Goal: Transaction & Acquisition: Purchase product/service

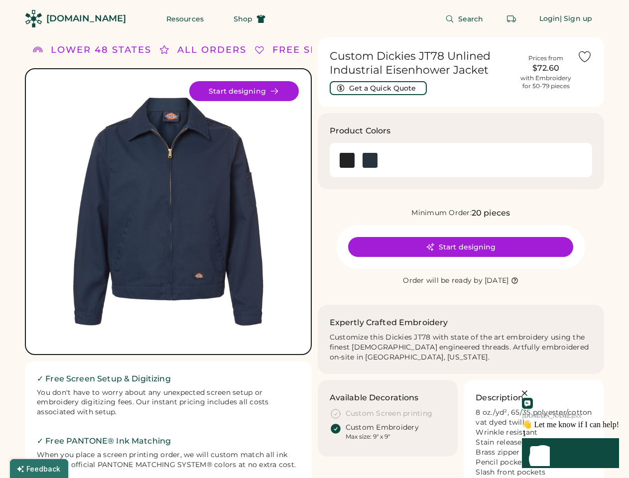
click at [314, 239] on div "FREE SHIPPING LOWER 48 STATES ALL ORDERS FREE SHIPPING LOWER 48 STATES ALL ORDE…" at bounding box center [314, 317] width 579 height 560
click at [314, 257] on div "FREE SHIPPING LOWER 48 STATES ALL ORDERS FREE SHIPPING LOWER 48 STATES ALL ORDE…" at bounding box center [314, 317] width 579 height 560
click at [168, 257] on img at bounding box center [168, 211] width 261 height 261
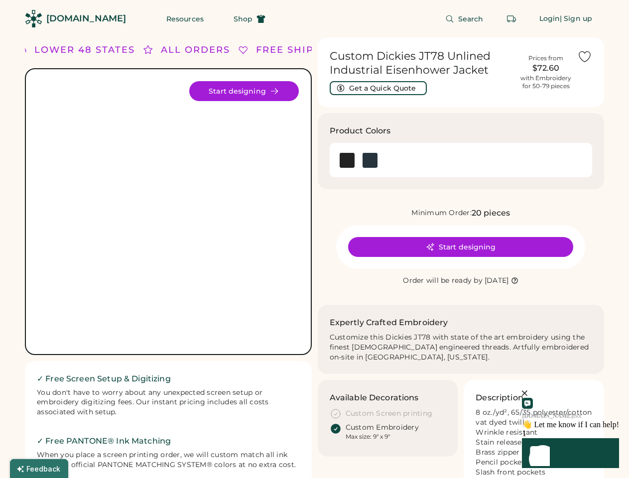
click at [168, 50] on div "ALL ORDERS" at bounding box center [195, 49] width 69 height 13
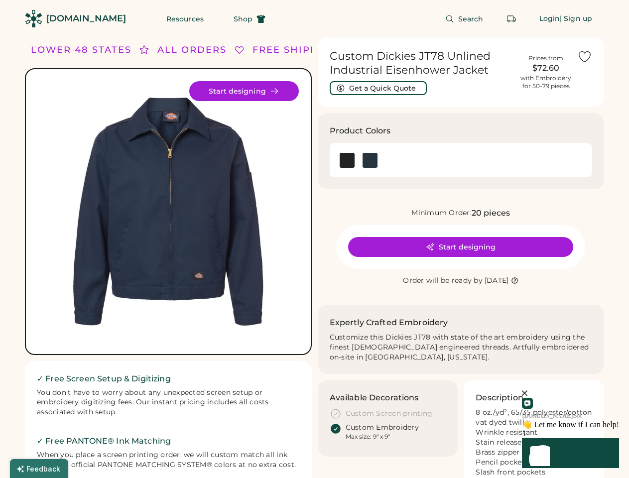
click at [314, 50] on div "FREE SHIPPING LOWER 48 STATES ALL ORDERS FREE SHIPPING LOWER 48 STATES ALL ORDE…" at bounding box center [314, 317] width 579 height 560
click at [97, 50] on div "LOWER 48 STATES" at bounding box center [72, 49] width 101 height 13
click at [160, 50] on div "ALL ORDERS" at bounding box center [179, 49] width 69 height 13
click at [208, 50] on div "FREE SHIPPING LOWER 48 STATES ALL ORDERS FREE SHIPPING LOWER 48 STATES ALL ORDE…" at bounding box center [279, 49] width 752 height 13
